Goal: Task Accomplishment & Management: Use online tool/utility

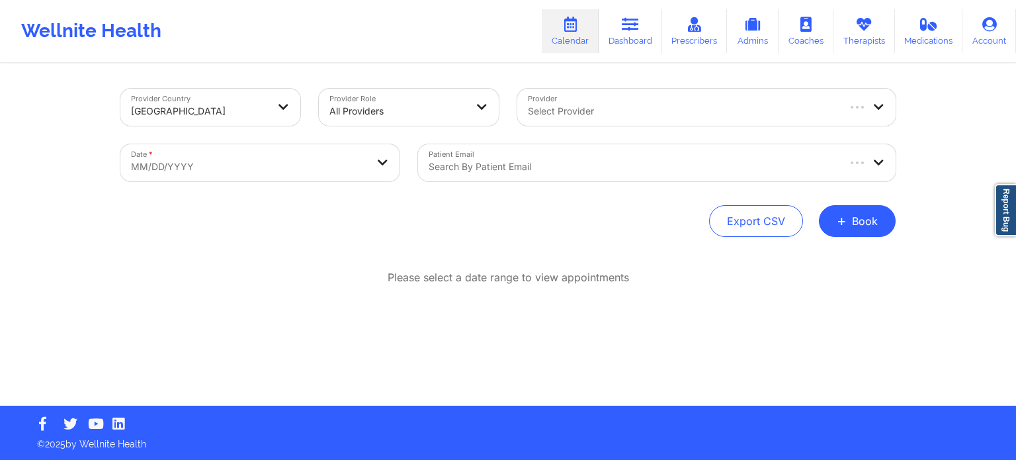
click at [623, 100] on div "Select Provider" at bounding box center [677, 107] width 320 height 37
type input "[PERSON_NAME]"
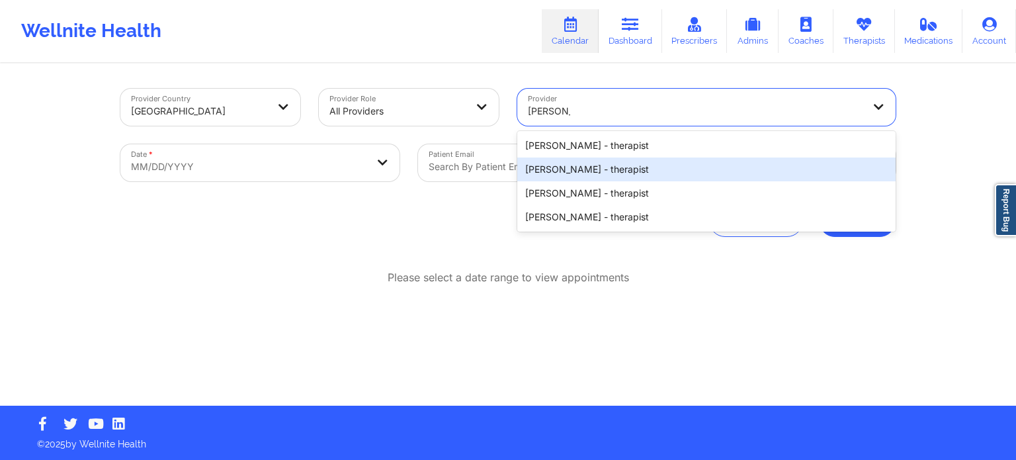
click at [613, 165] on div "[PERSON_NAME] - therapist" at bounding box center [706, 169] width 378 height 24
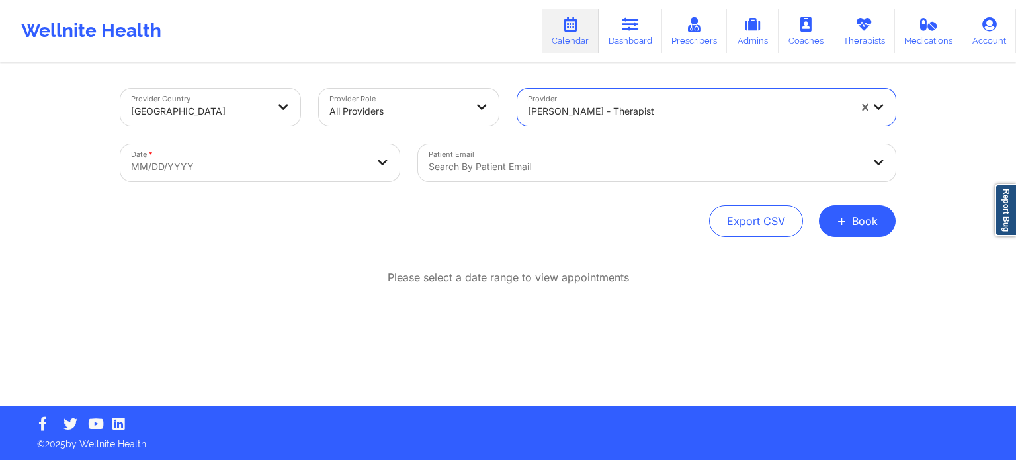
click at [282, 162] on body "Wellnite Health Calendar Dashboard Prescribers Admins Coaches Therapists Medica…" at bounding box center [508, 230] width 1016 height 460
select select "2025-8"
select select "2025-9"
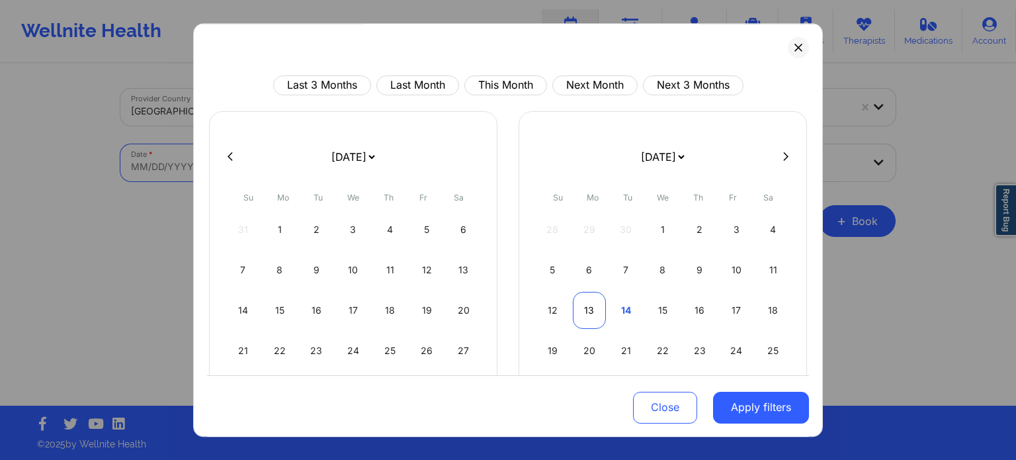
click at [589, 310] on div "13" at bounding box center [590, 310] width 34 height 37
select select "2025-9"
select select "2025-10"
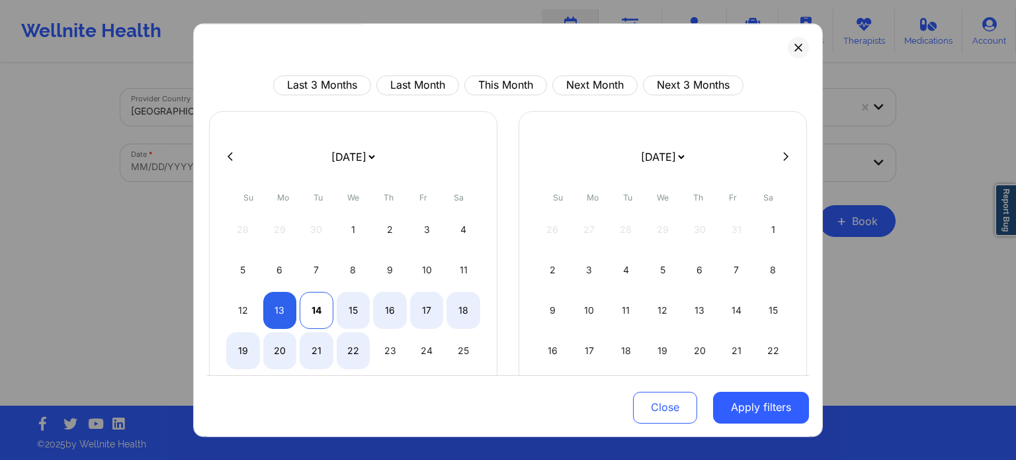
select select "2025-9"
select select "2025-10"
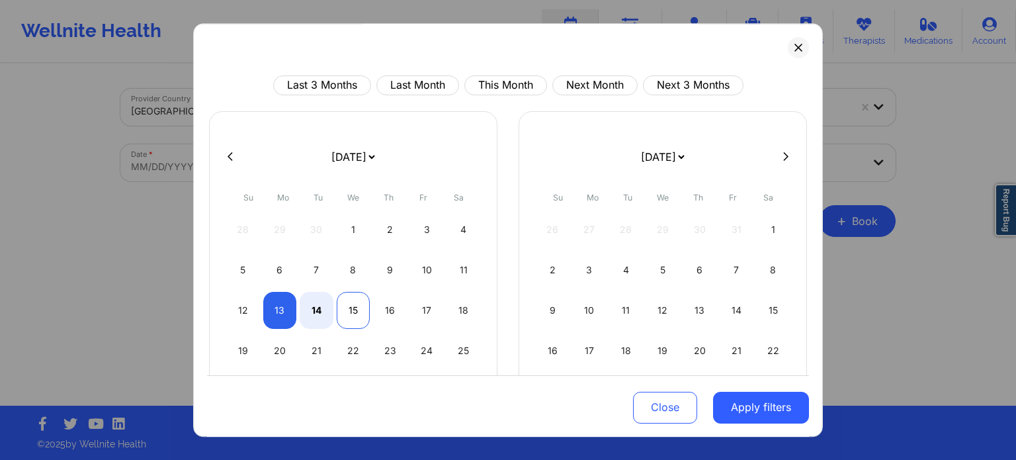
select select "2025-9"
select select "2025-10"
click at [348, 302] on div "15" at bounding box center [354, 310] width 34 height 37
select select "2025-9"
select select "2025-10"
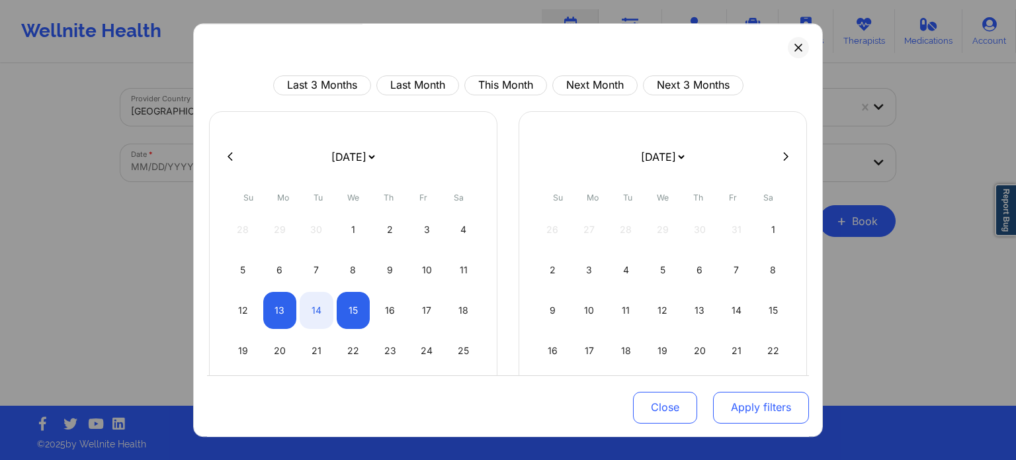
click at [781, 406] on button "Apply filters" at bounding box center [761, 407] width 96 height 32
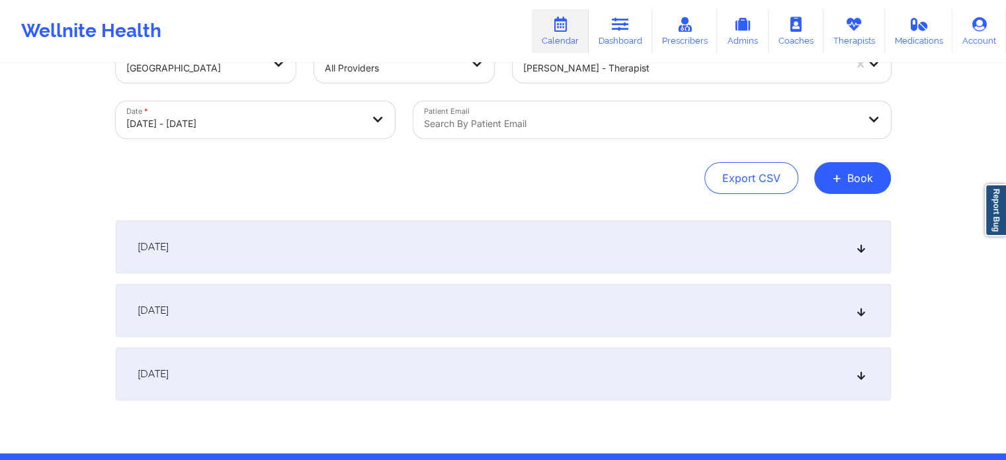
scroll to position [90, 0]
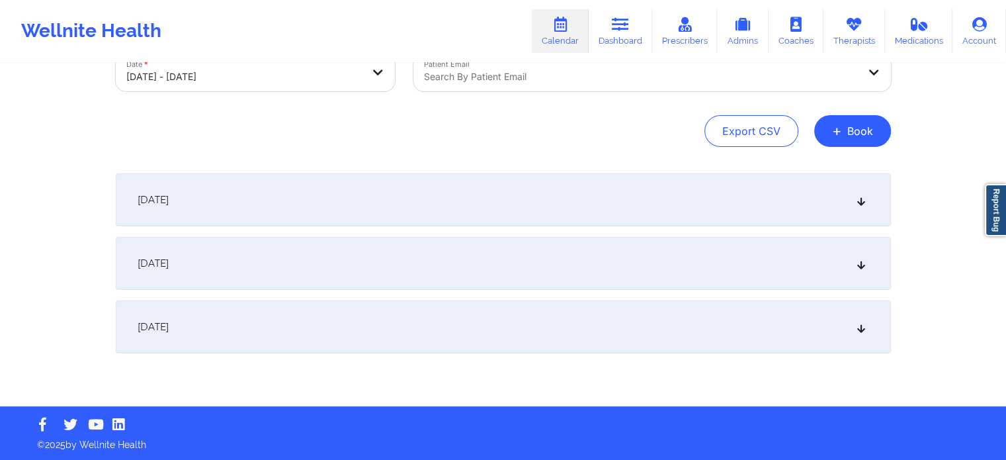
click at [230, 251] on div "[DATE]" at bounding box center [503, 263] width 775 height 53
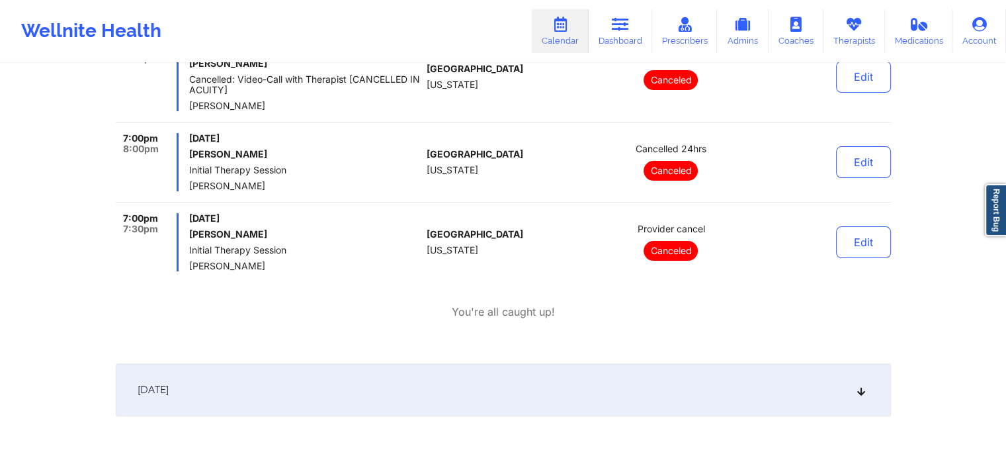
scroll to position [355, 0]
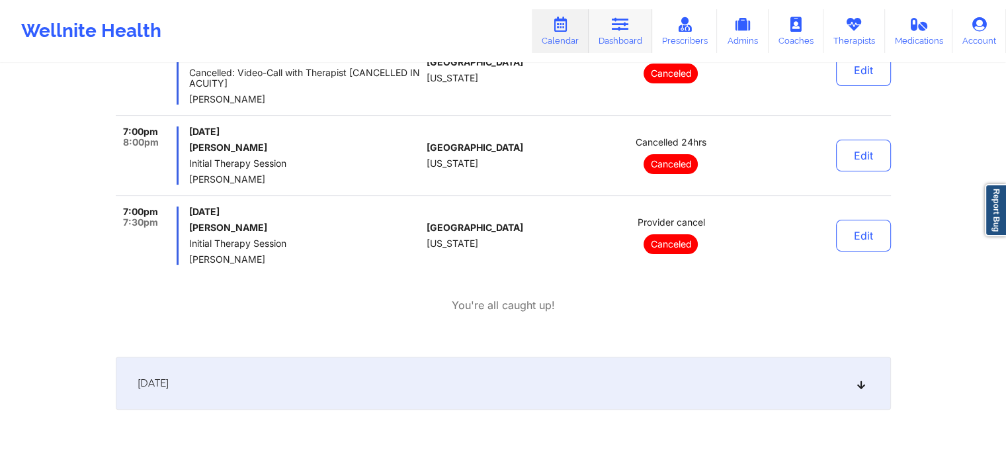
drag, startPoint x: 618, startPoint y: 36, endPoint x: 606, endPoint y: 42, distance: 13.6
click at [618, 36] on link "Dashboard" at bounding box center [621, 31] width 64 height 44
